Goal: Information Seeking & Learning: Learn about a topic

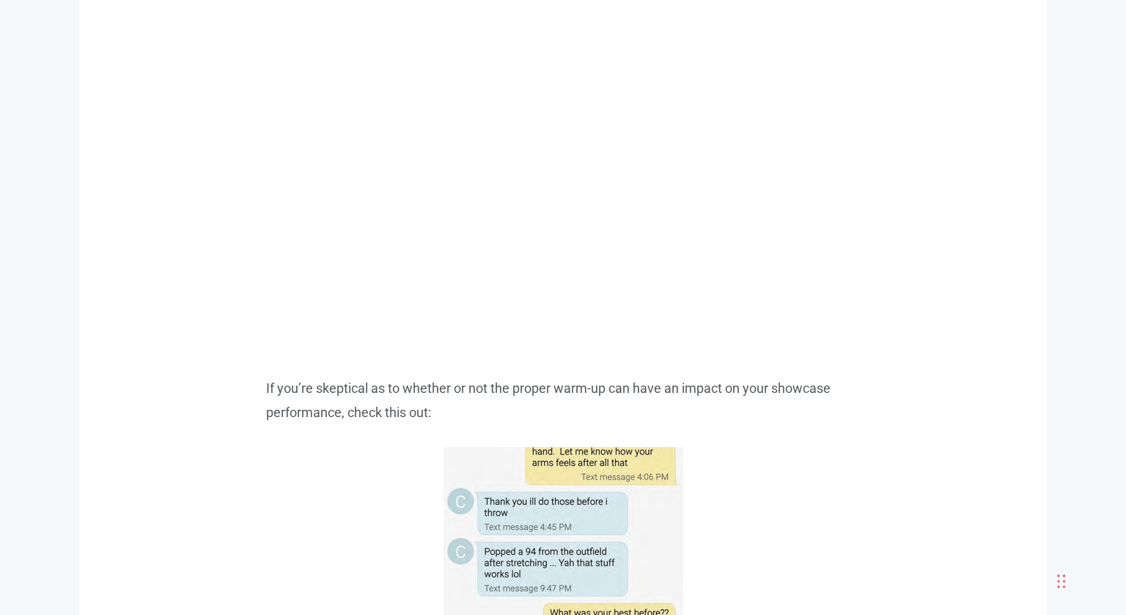
scroll to position [2015, 0]
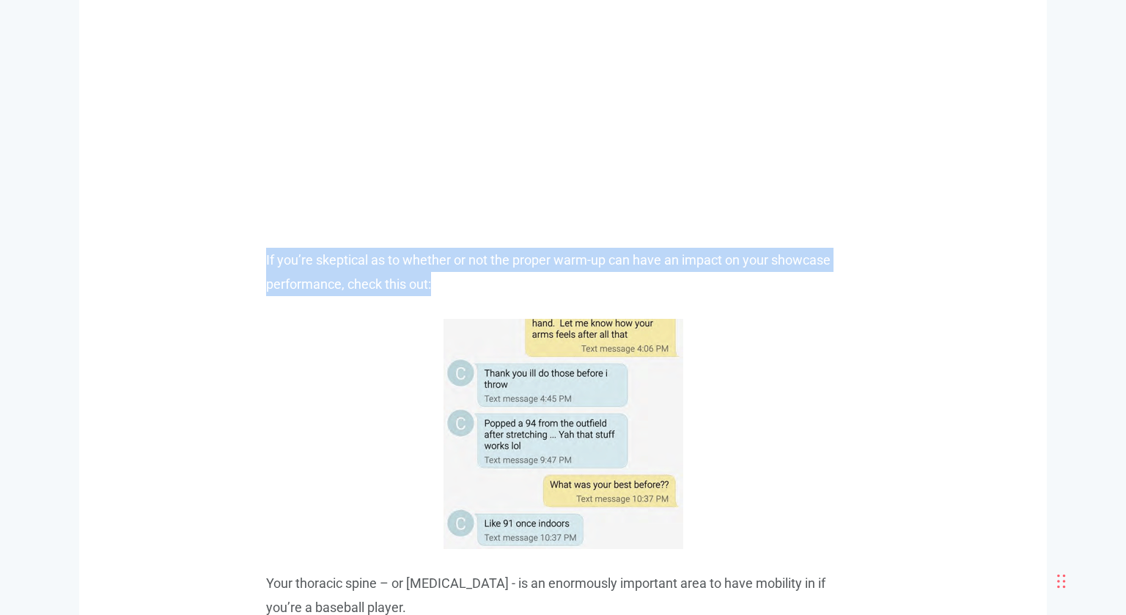
drag, startPoint x: 262, startPoint y: 254, endPoint x: 532, endPoint y: 275, distance: 271.4
click at [532, 275] on p "If you’re skeptical as to whether or not the proper warm-up can have an impact …" at bounding box center [563, 272] width 594 height 49
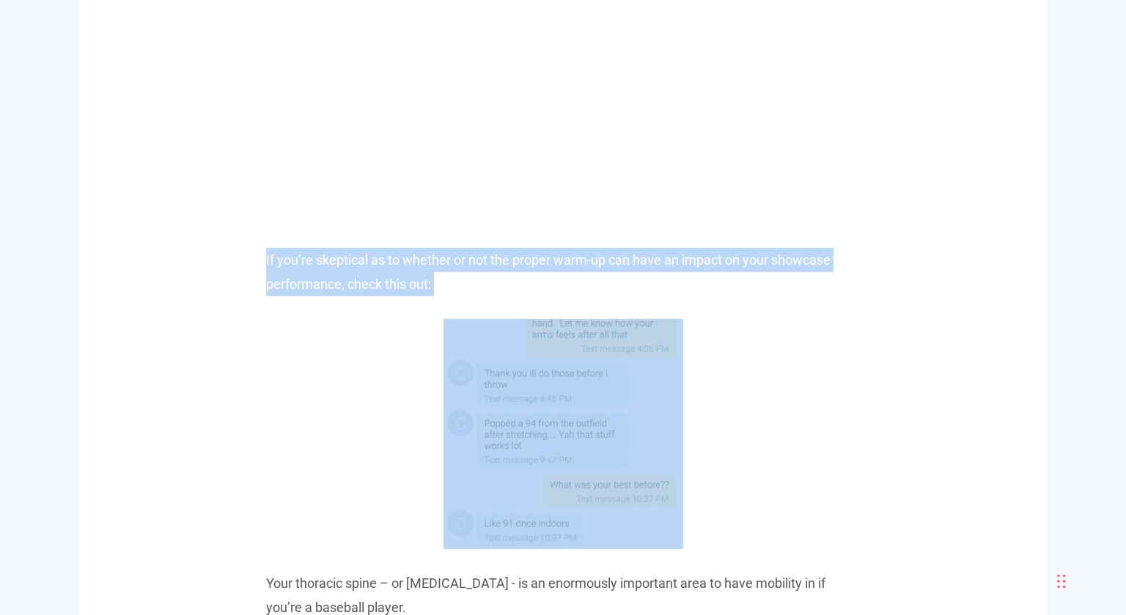
drag, startPoint x: 532, startPoint y: 275, endPoint x: 235, endPoint y: 263, distance: 298.0
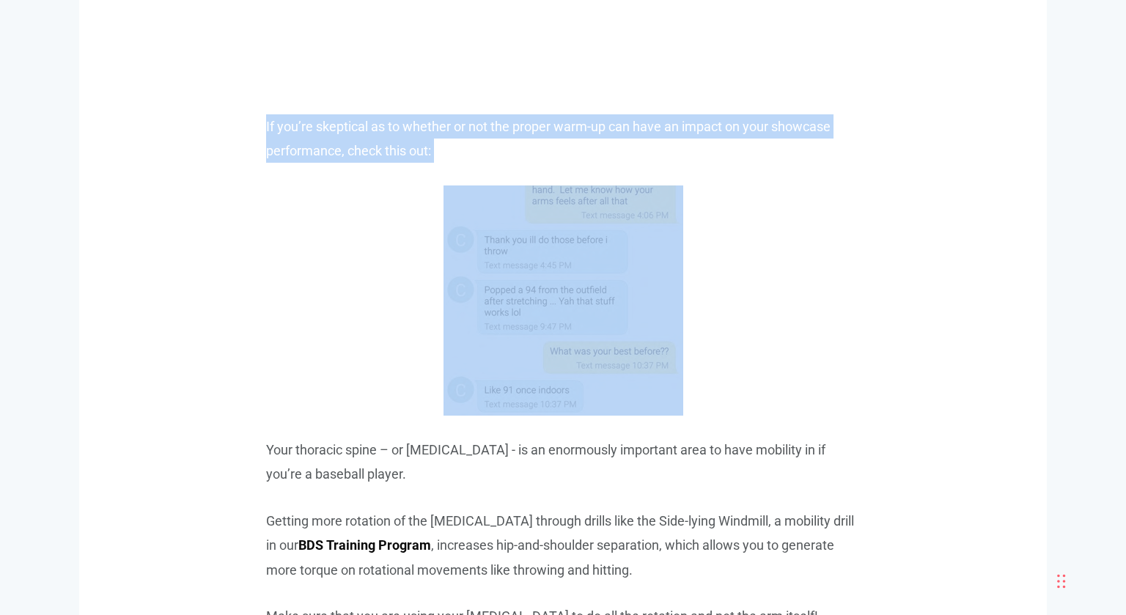
scroll to position [2264, 0]
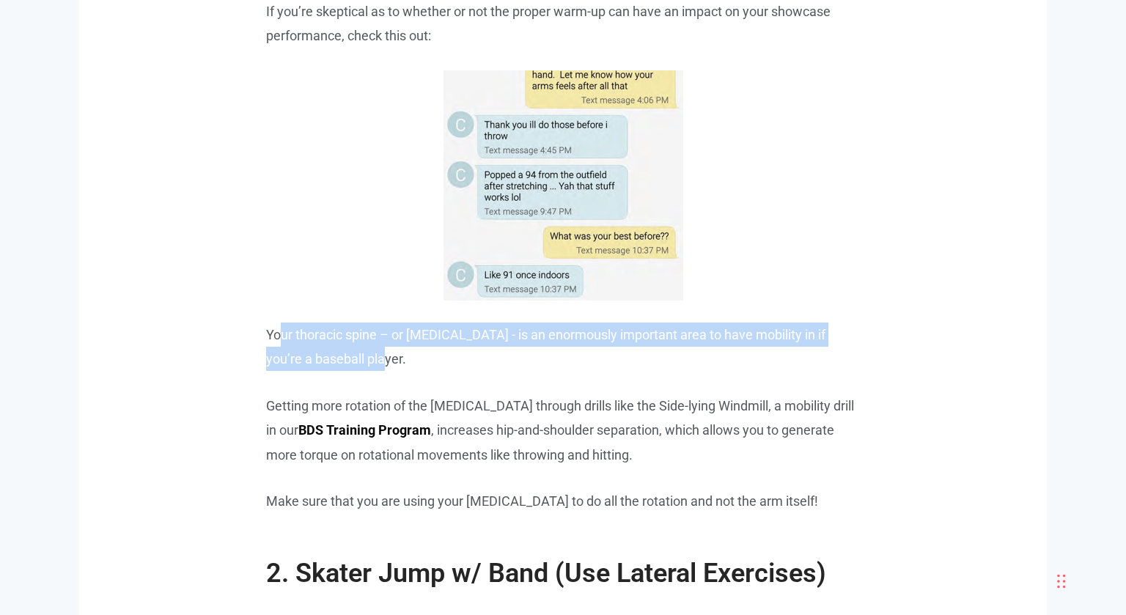
drag, startPoint x: 279, startPoint y: 323, endPoint x: 433, endPoint y: 354, distance: 157.2
click at [433, 354] on p "Your thoracic spine – or [MEDICAL_DATA] - is an enormously important area to ha…" at bounding box center [563, 347] width 594 height 49
drag, startPoint x: 433, startPoint y: 354, endPoint x: 272, endPoint y: 318, distance: 164.6
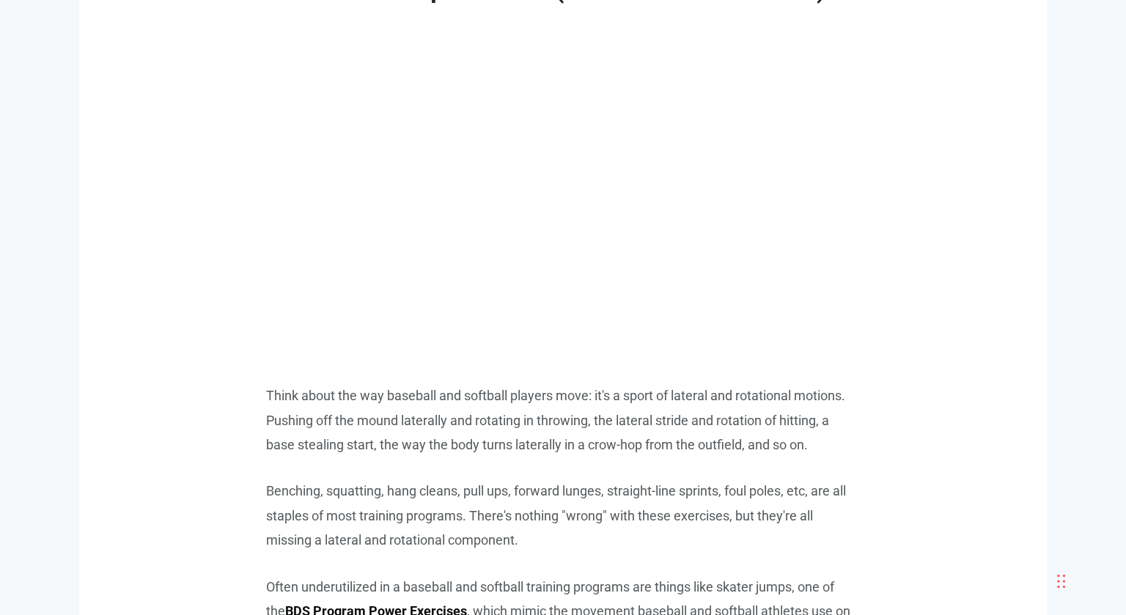
scroll to position [2458, 0]
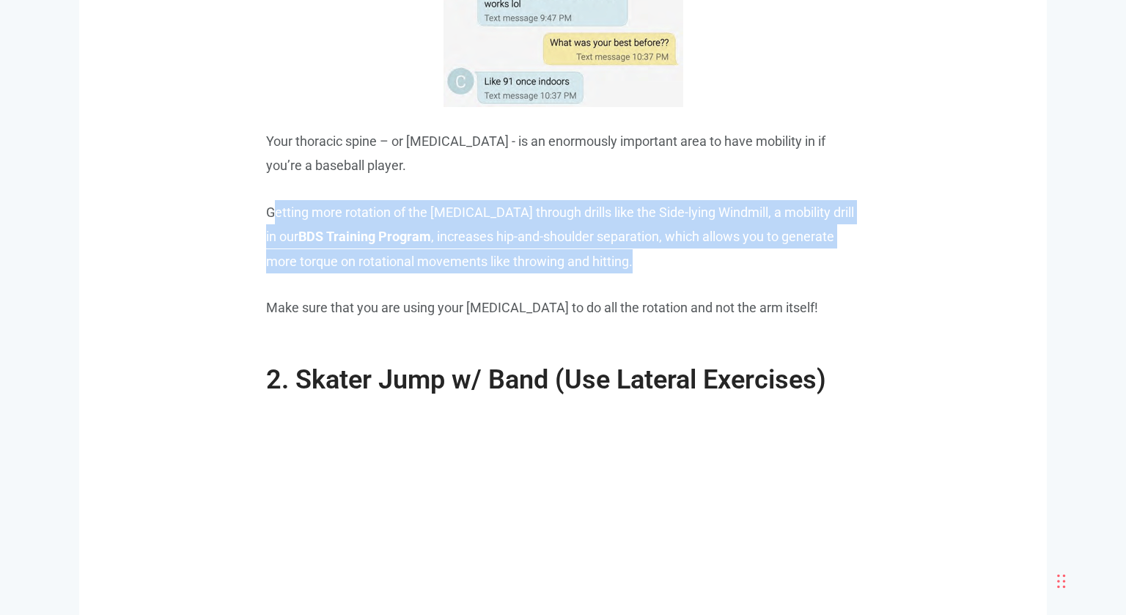
drag, startPoint x: 272, startPoint y: 217, endPoint x: 780, endPoint y: 257, distance: 509.0
click at [780, 257] on p "Getting more rotation of the [MEDICAL_DATA] through drills like the Side-lying …" at bounding box center [563, 236] width 594 height 73
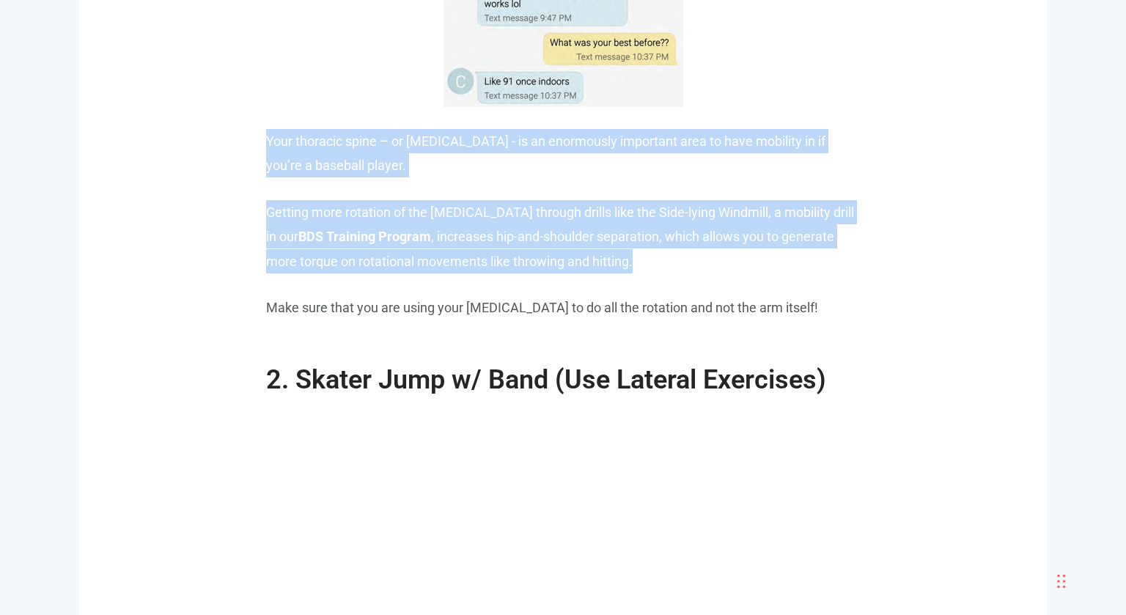
drag, startPoint x: 362, startPoint y: 216, endPoint x: 234, endPoint y: 139, distance: 148.7
drag, startPoint x: 231, startPoint y: 142, endPoint x: 683, endPoint y: 264, distance: 467.9
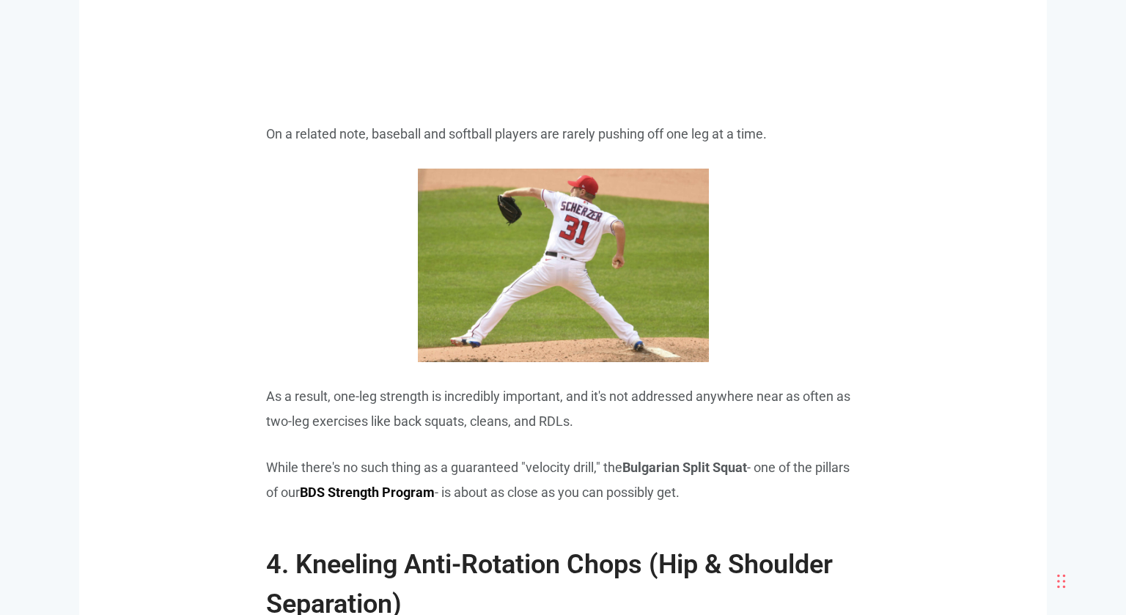
scroll to position [3878, 0]
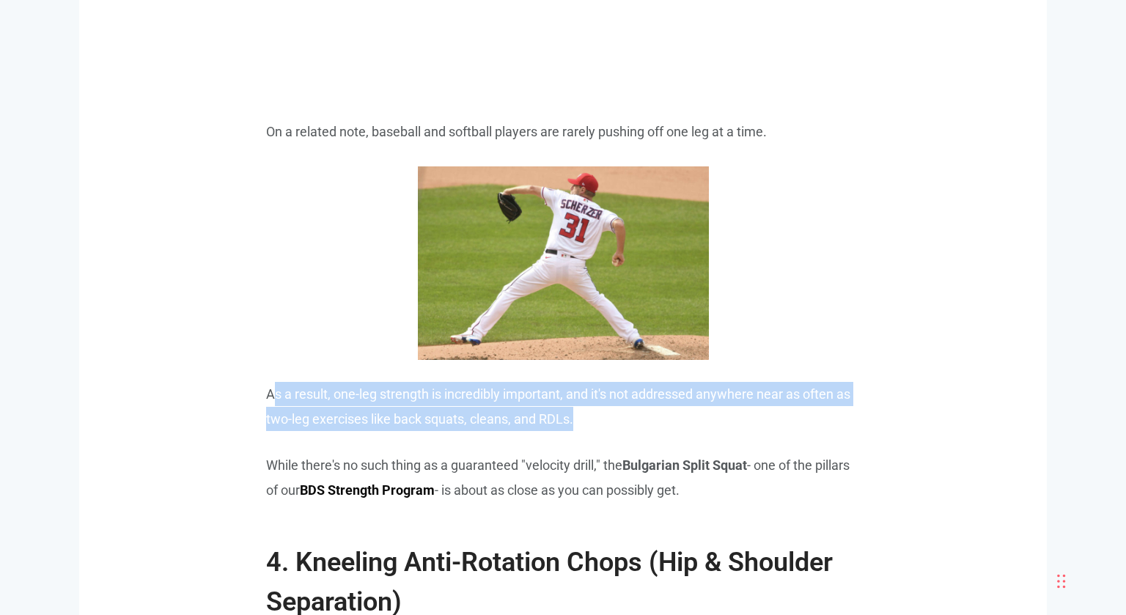
drag, startPoint x: 275, startPoint y: 392, endPoint x: 598, endPoint y: 424, distance: 325.0
click at [598, 424] on p "As a result, one-leg strength is incredibly important, and it's not addressed a…" at bounding box center [563, 406] width 594 height 49
drag, startPoint x: 598, startPoint y: 424, endPoint x: 273, endPoint y: 395, distance: 326.9
click at [273, 395] on p "As a result, one-leg strength is incredibly important, and it's not addressed a…" at bounding box center [563, 406] width 594 height 49
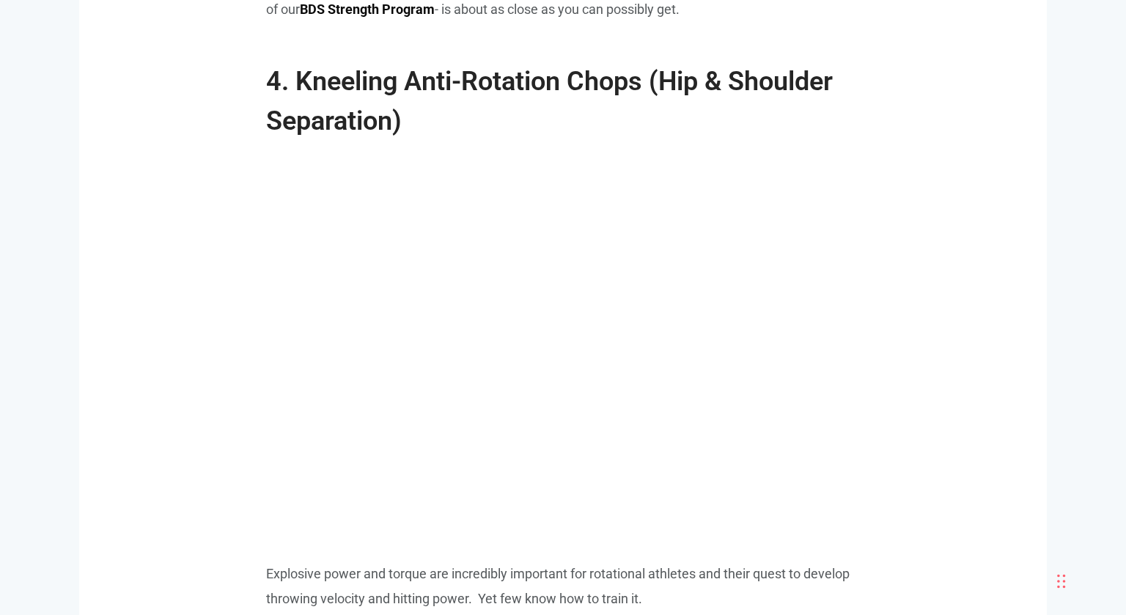
scroll to position [4676, 0]
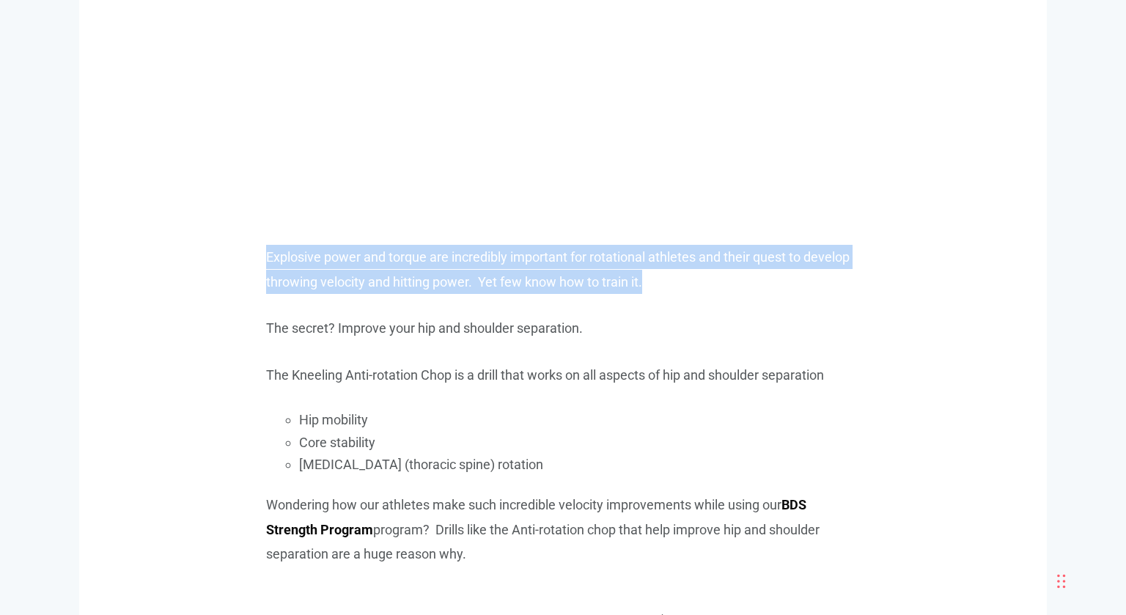
drag, startPoint x: 263, startPoint y: 255, endPoint x: 712, endPoint y: 270, distance: 449.1
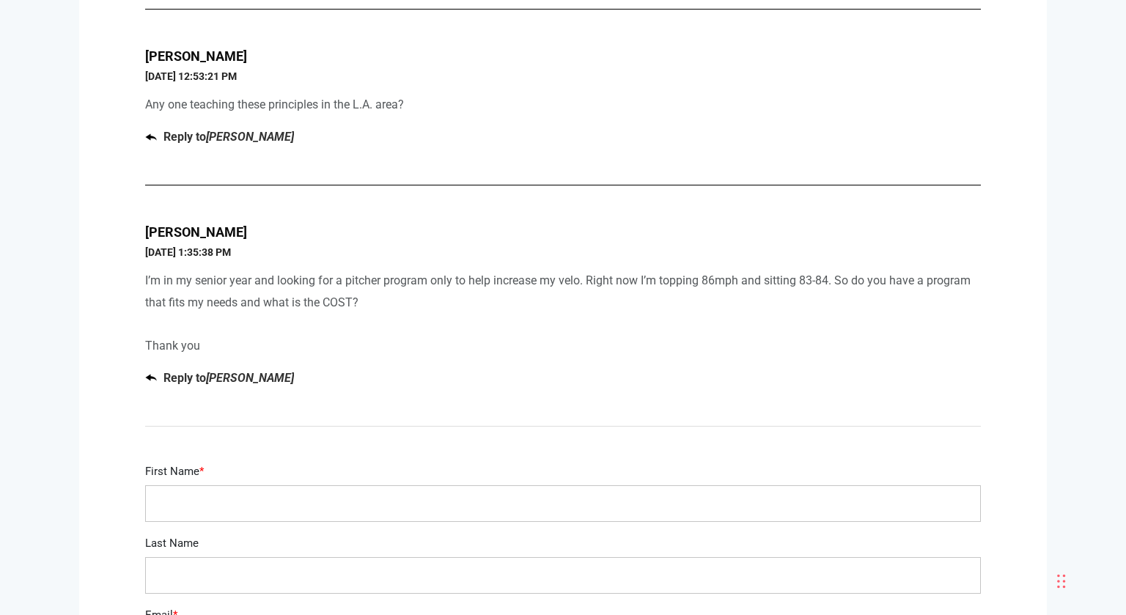
scroll to position [6703, 0]
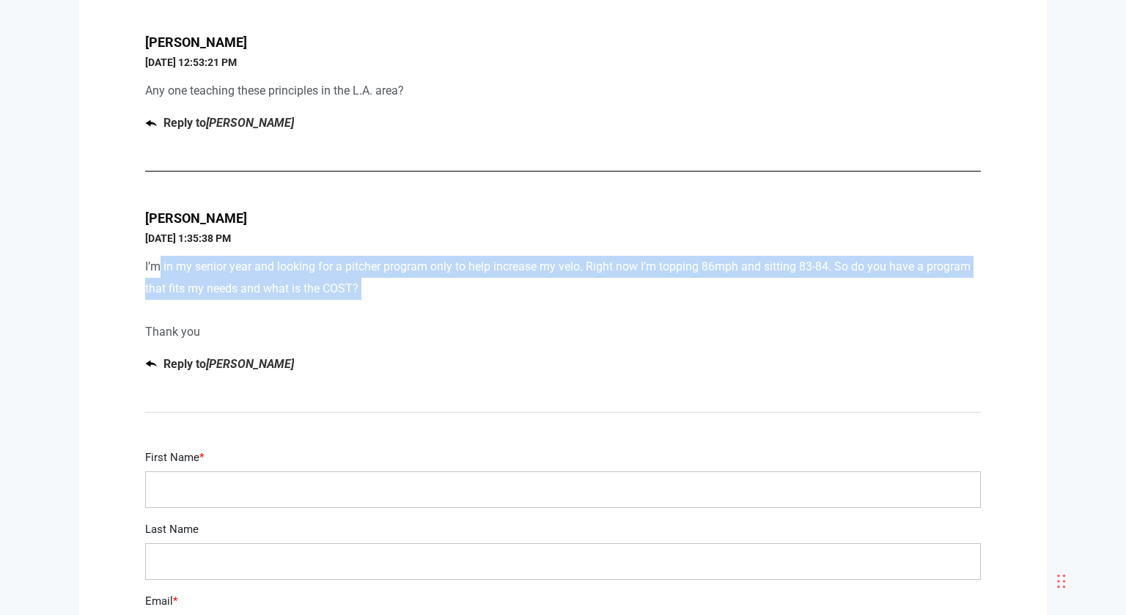
drag, startPoint x: 381, startPoint y: 298, endPoint x: 158, endPoint y: 244, distance: 229.3
click at [158, 244] on div "[PERSON_NAME] [DATE] 1:35:38 PM I’m in my senior year and looking for a pitcher…" at bounding box center [563, 291] width 836 height 167
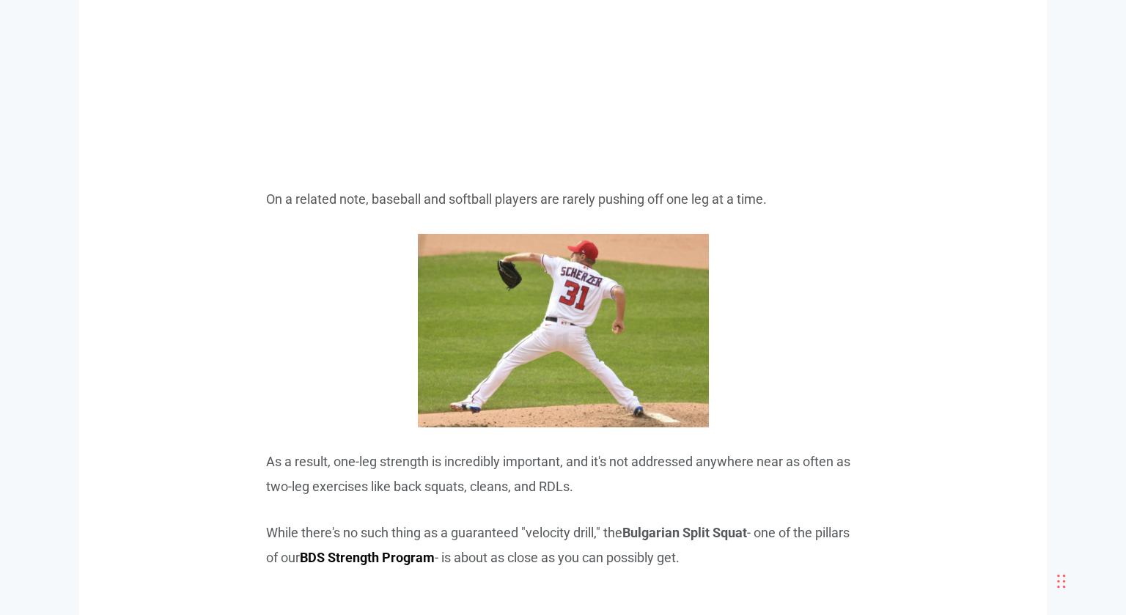
scroll to position [3956, 0]
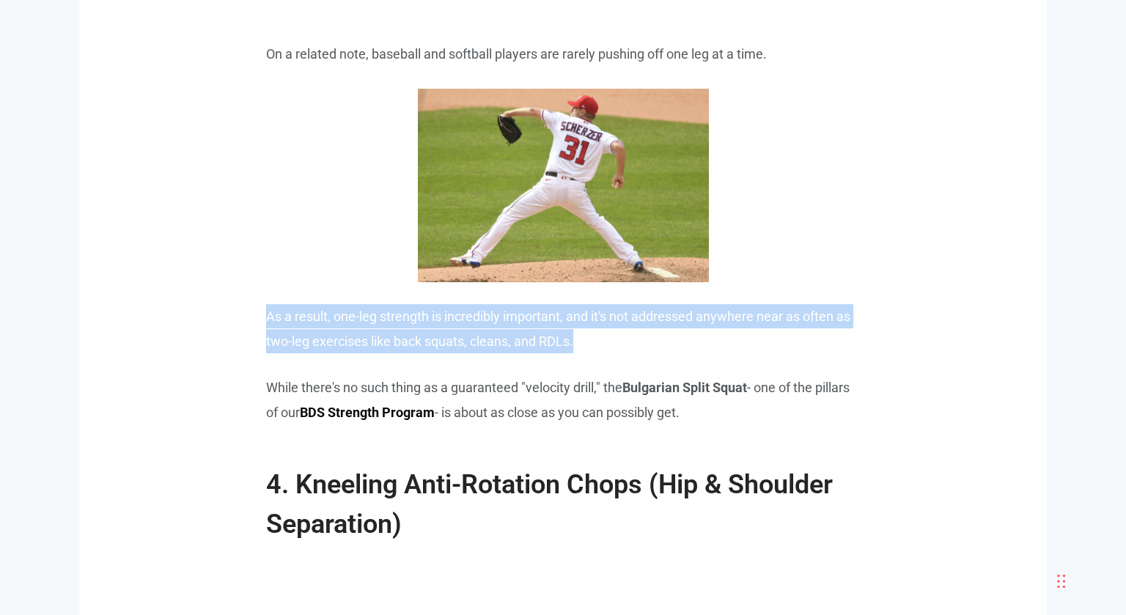
drag, startPoint x: 267, startPoint y: 320, endPoint x: 599, endPoint y: 338, distance: 332.7
click at [599, 338] on p "As a result, one-leg strength is incredibly important, and it's not addressed a…" at bounding box center [563, 328] width 594 height 49
click at [600, 337] on p "As a result, one-leg strength is incredibly important, and it's not addressed a…" at bounding box center [563, 328] width 594 height 49
drag, startPoint x: 601, startPoint y: 336, endPoint x: 263, endPoint y: 296, distance: 340.4
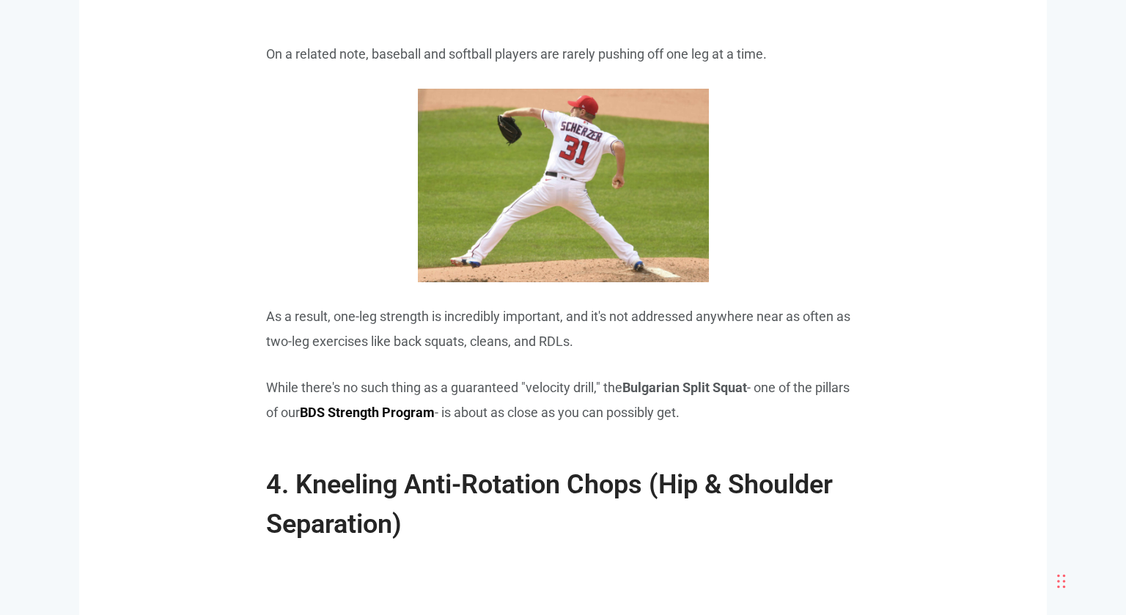
drag, startPoint x: 251, startPoint y: 294, endPoint x: 766, endPoint y: 405, distance: 526.6
click at [763, 407] on p "While there's no such thing as a guaranteed "velocity drill," the Bulgarian Spl…" at bounding box center [563, 399] width 594 height 49
drag, startPoint x: 451, startPoint y: 348, endPoint x: 244, endPoint y: 304, distance: 211.4
